Goal: Task Accomplishment & Management: Manage account settings

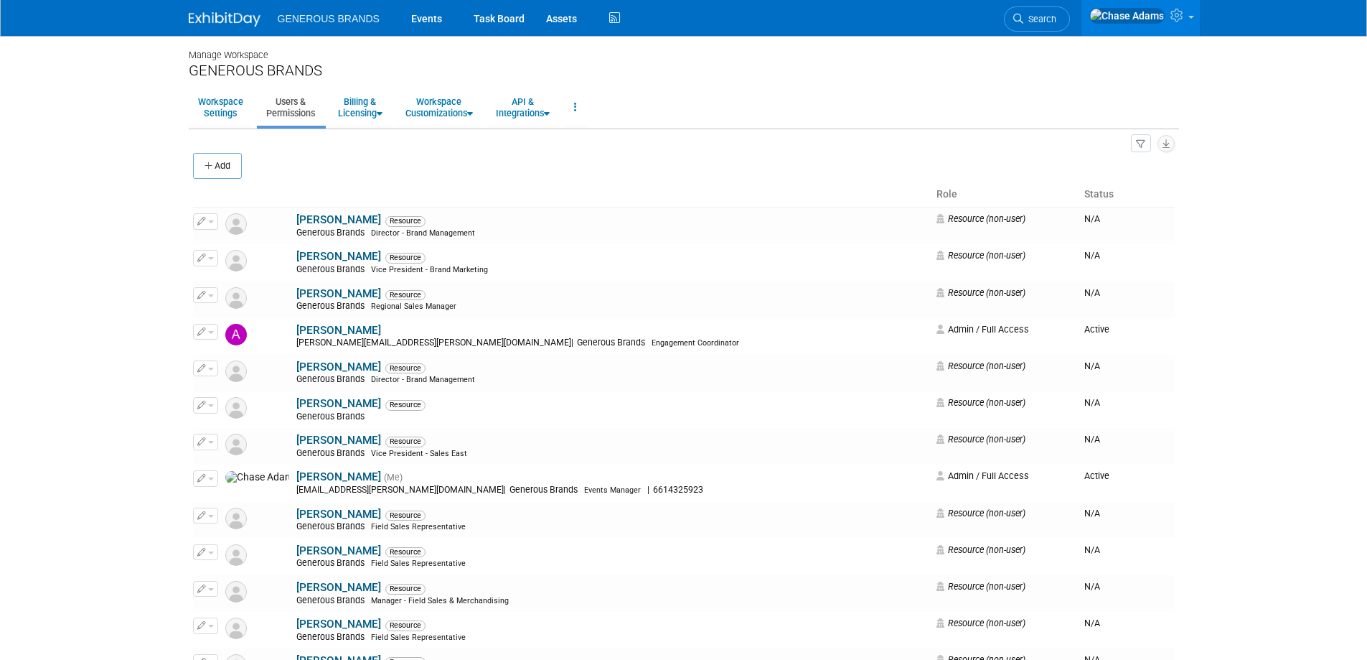
click at [304, 113] on link "Users & Permissions" at bounding box center [290, 107] width 67 height 35
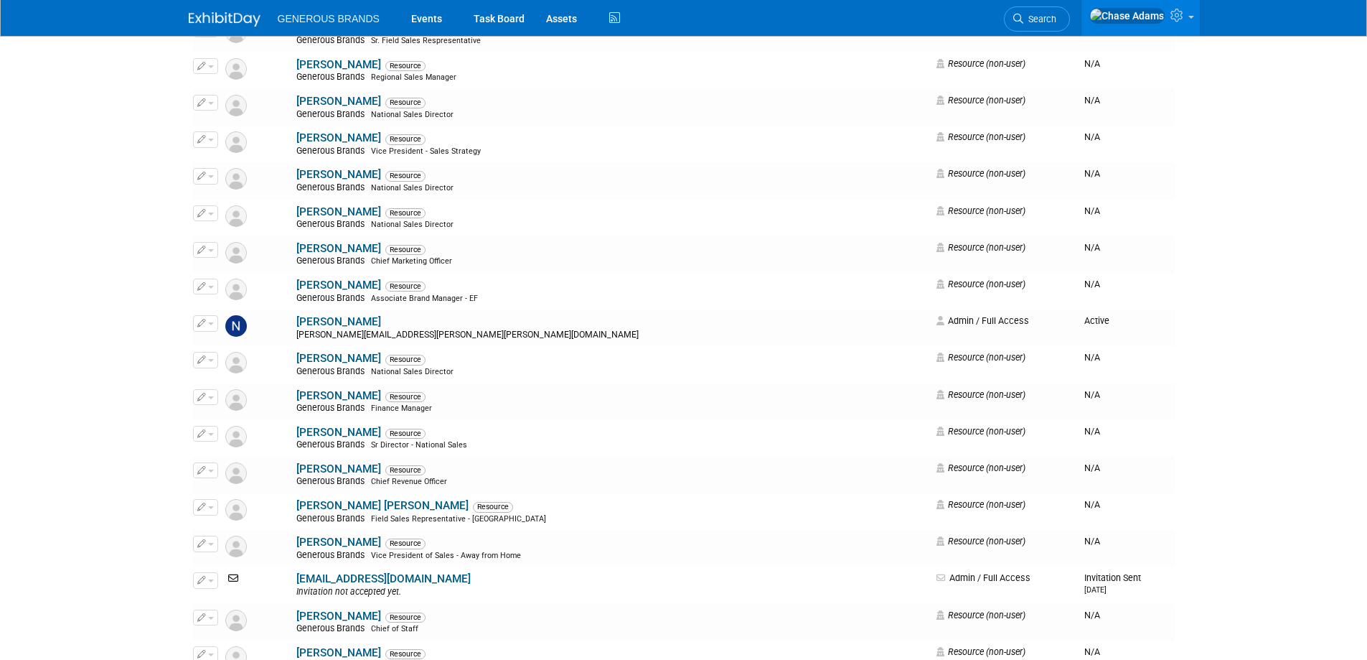
scroll to position [1077, 0]
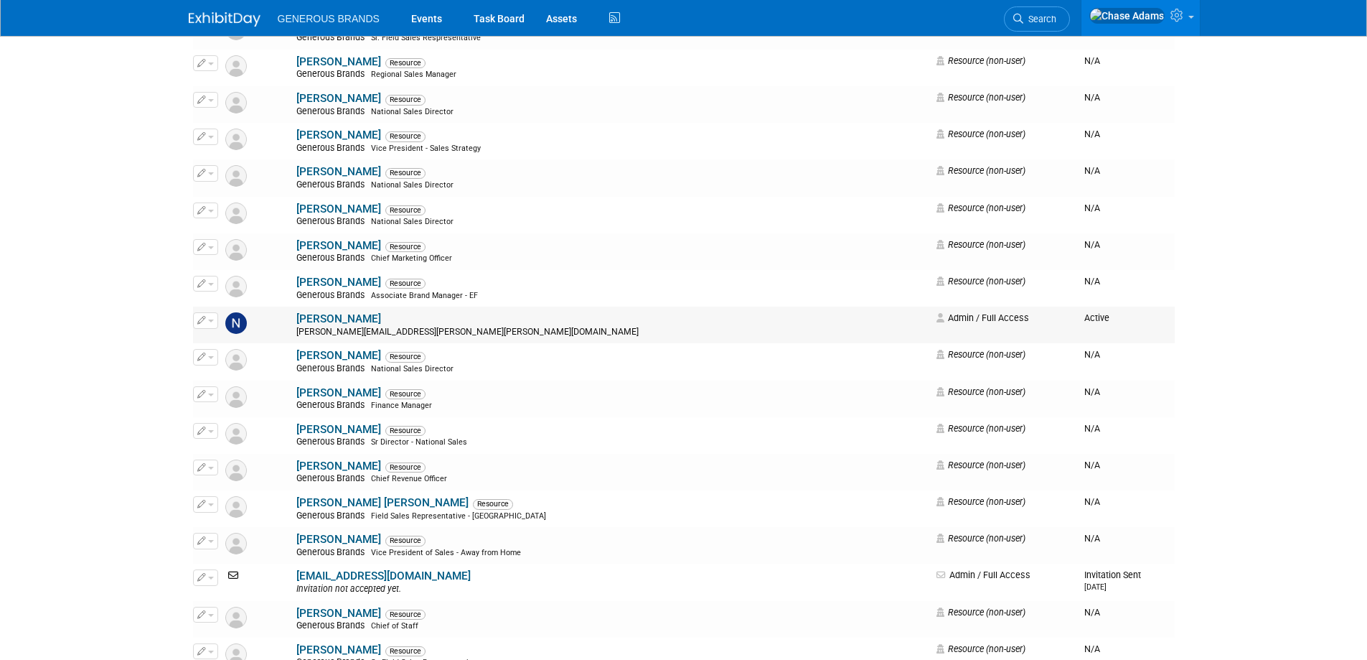
click at [210, 317] on button "button" at bounding box center [205, 320] width 25 height 16
click at [221, 339] on link "Edit" at bounding box center [250, 344] width 113 height 20
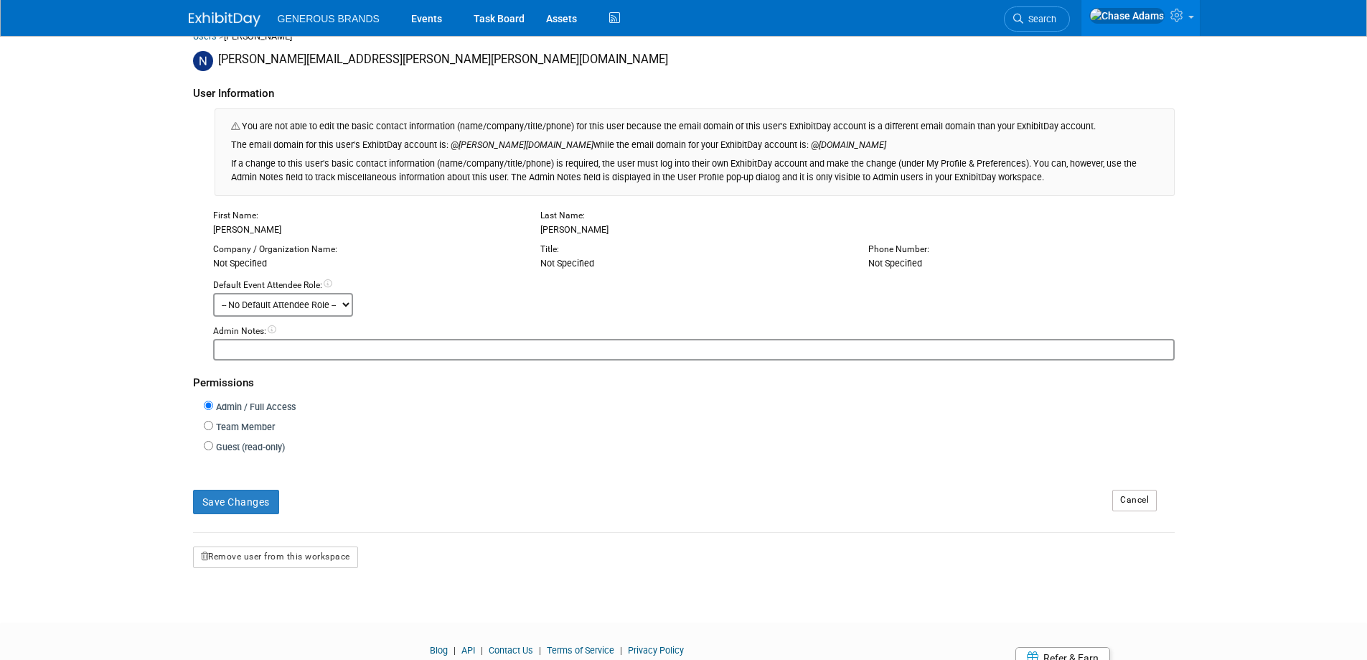
scroll to position [180, 0]
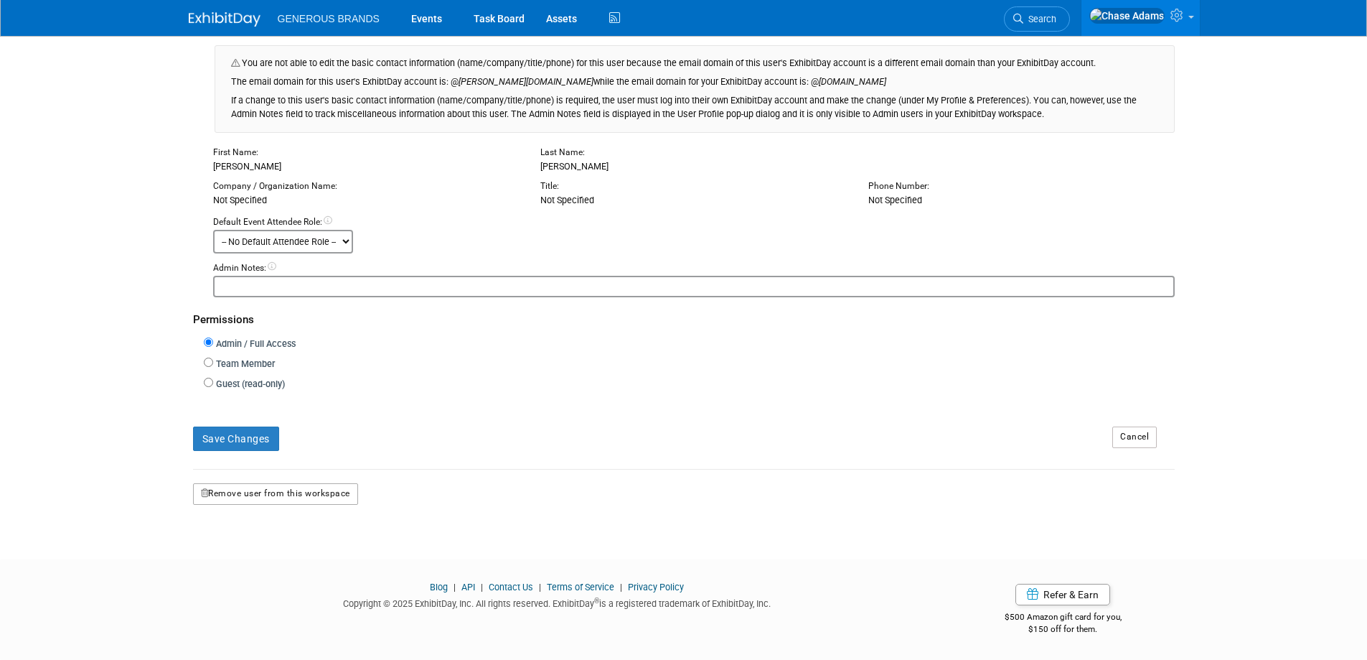
click at [325, 495] on button "Remove user from this workspace" at bounding box center [275, 494] width 165 height 22
click at [255, 559] on link "Yes" at bounding box center [257, 554] width 42 height 23
